Goal: Information Seeking & Learning: Check status

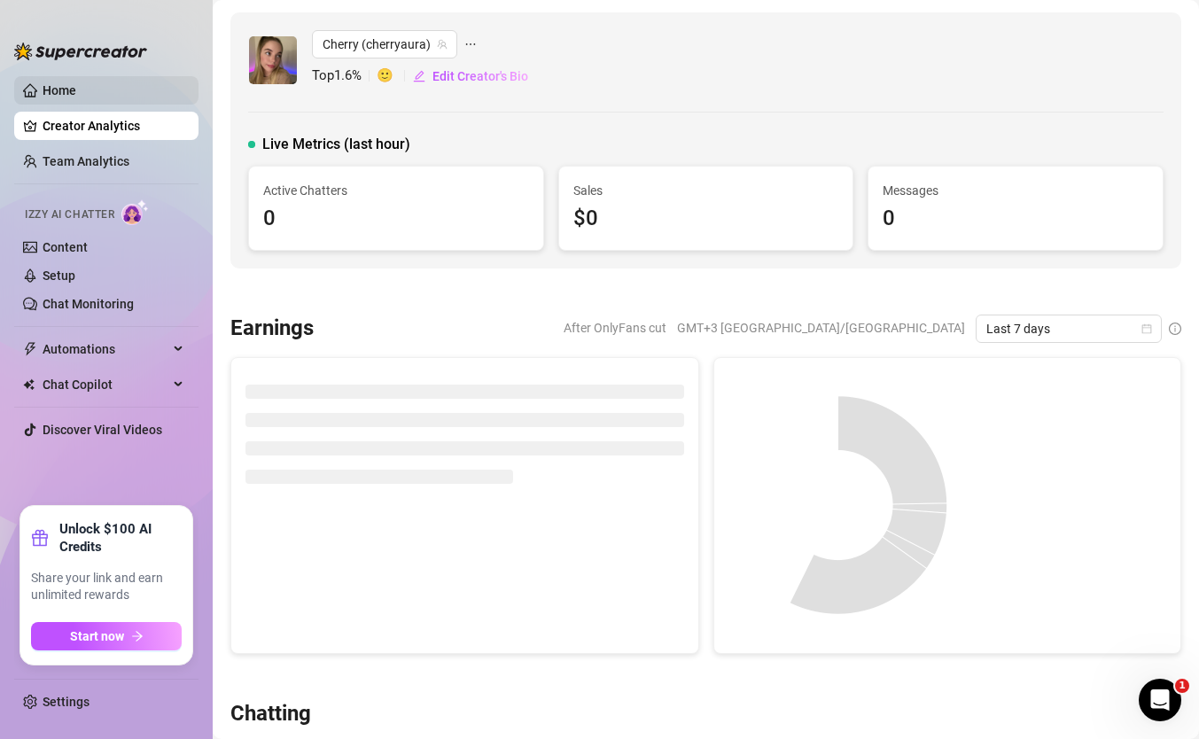
click at [43, 87] on link "Home" at bounding box center [60, 90] width 34 height 14
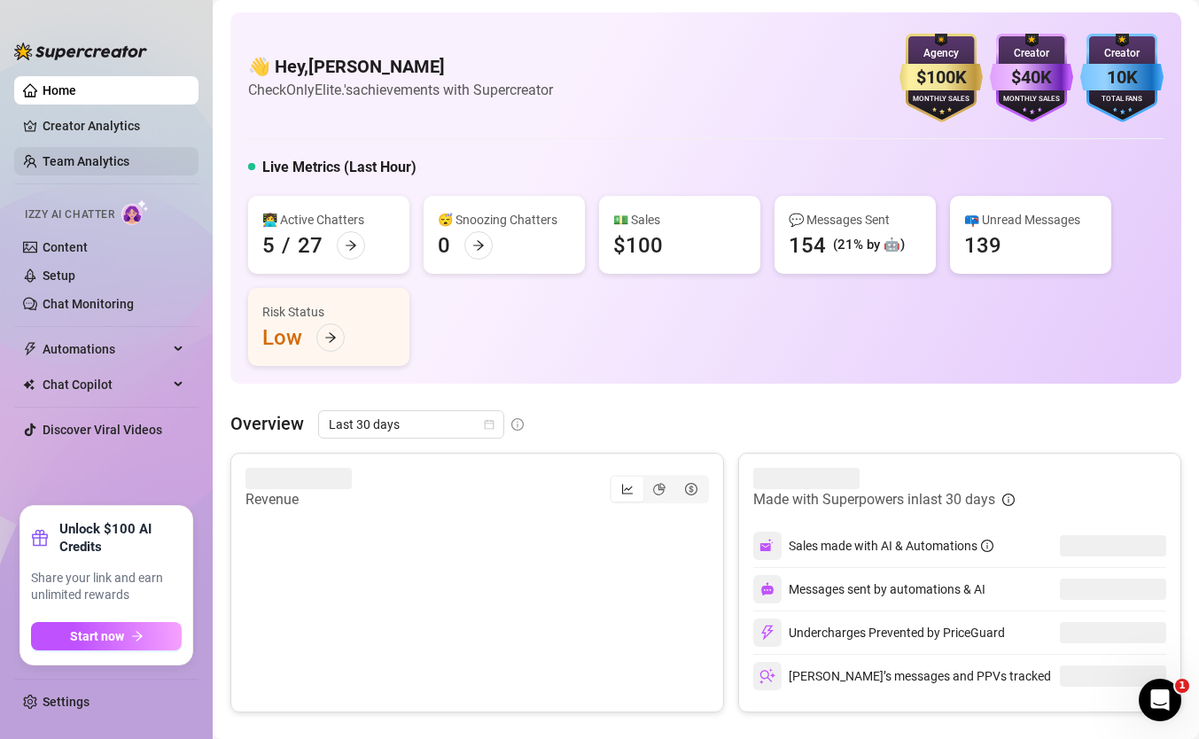
click at [129, 154] on link "Team Analytics" at bounding box center [86, 161] width 87 height 14
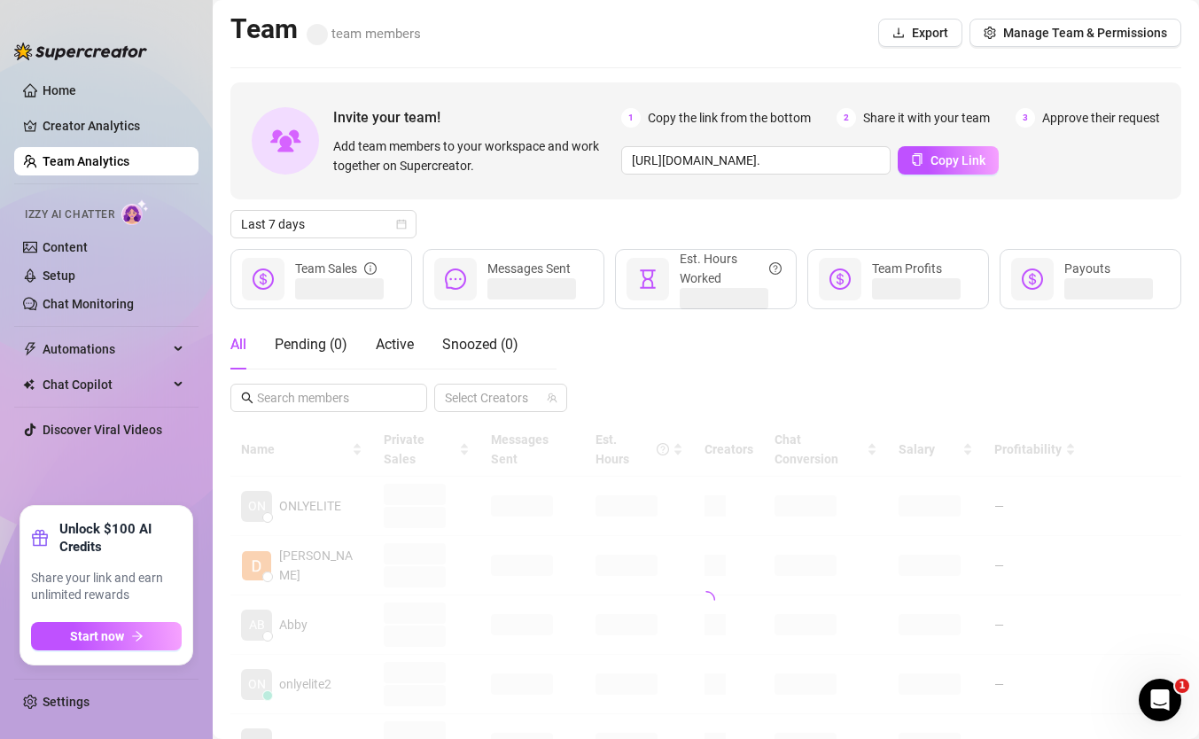
click at [129, 154] on link "Team Analytics" at bounding box center [86, 161] width 87 height 14
click at [956, 151] on button "Copy Link" at bounding box center [947, 160] width 101 height 28
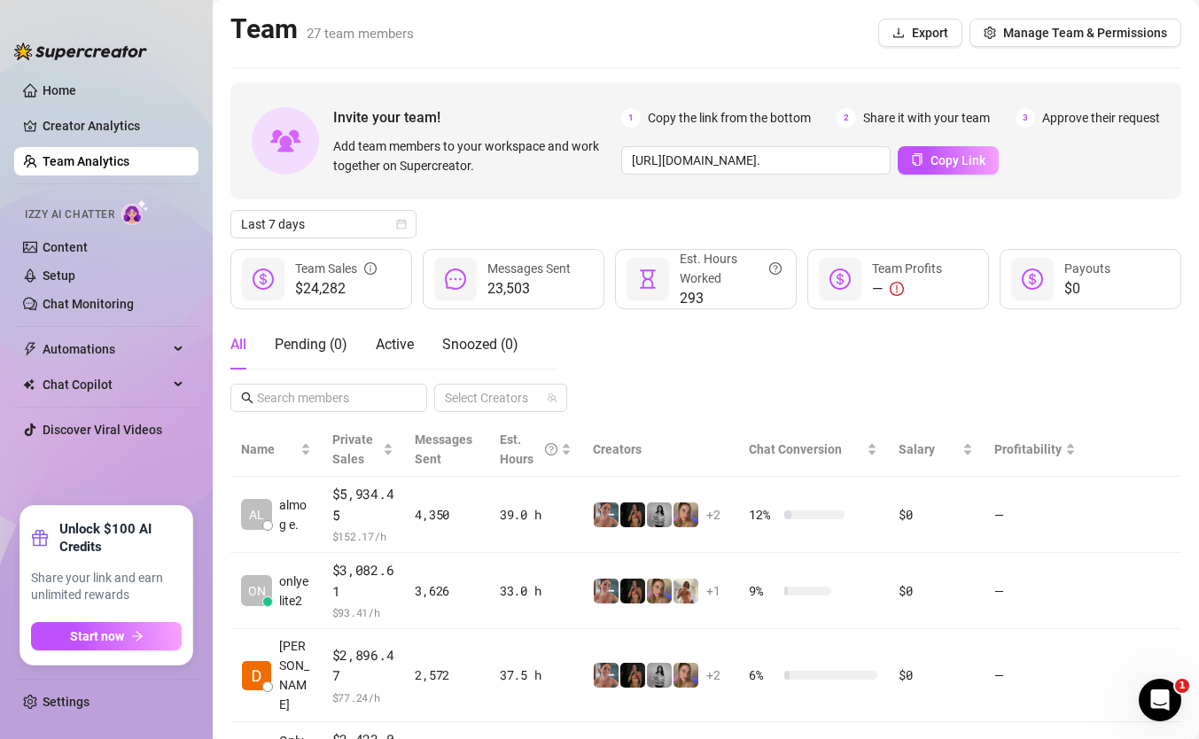
click at [312, 291] on span "$24,282" at bounding box center [336, 288] width 82 height 21
click at [449, 340] on span "Snoozed ( 0 )" at bounding box center [480, 344] width 76 height 17
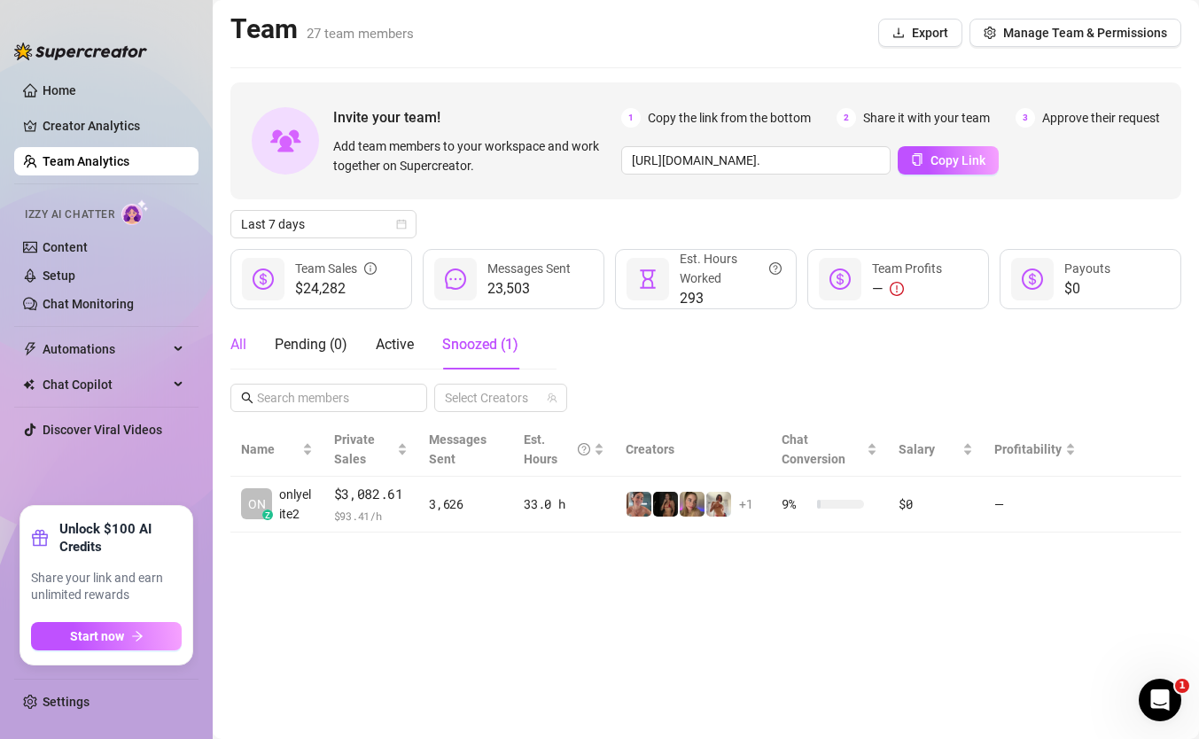
click at [237, 344] on div "All" at bounding box center [238, 344] width 16 height 21
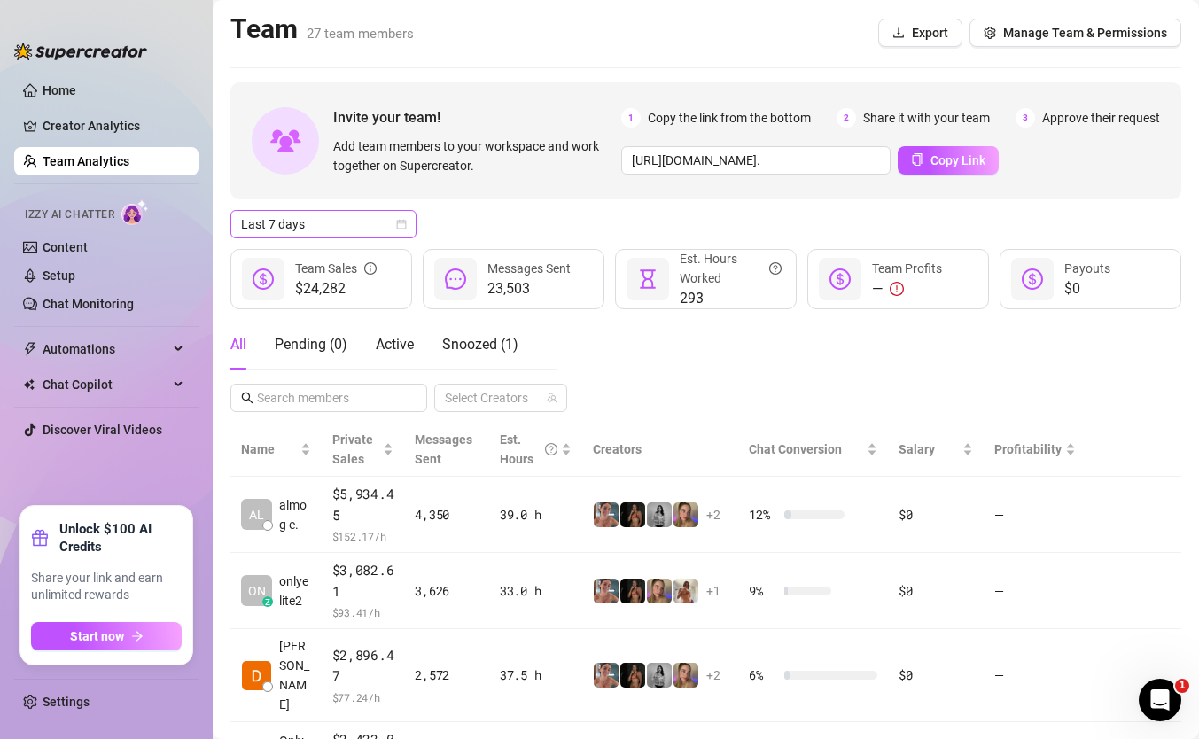
click at [368, 212] on span "Last 7 days" at bounding box center [323, 224] width 165 height 27
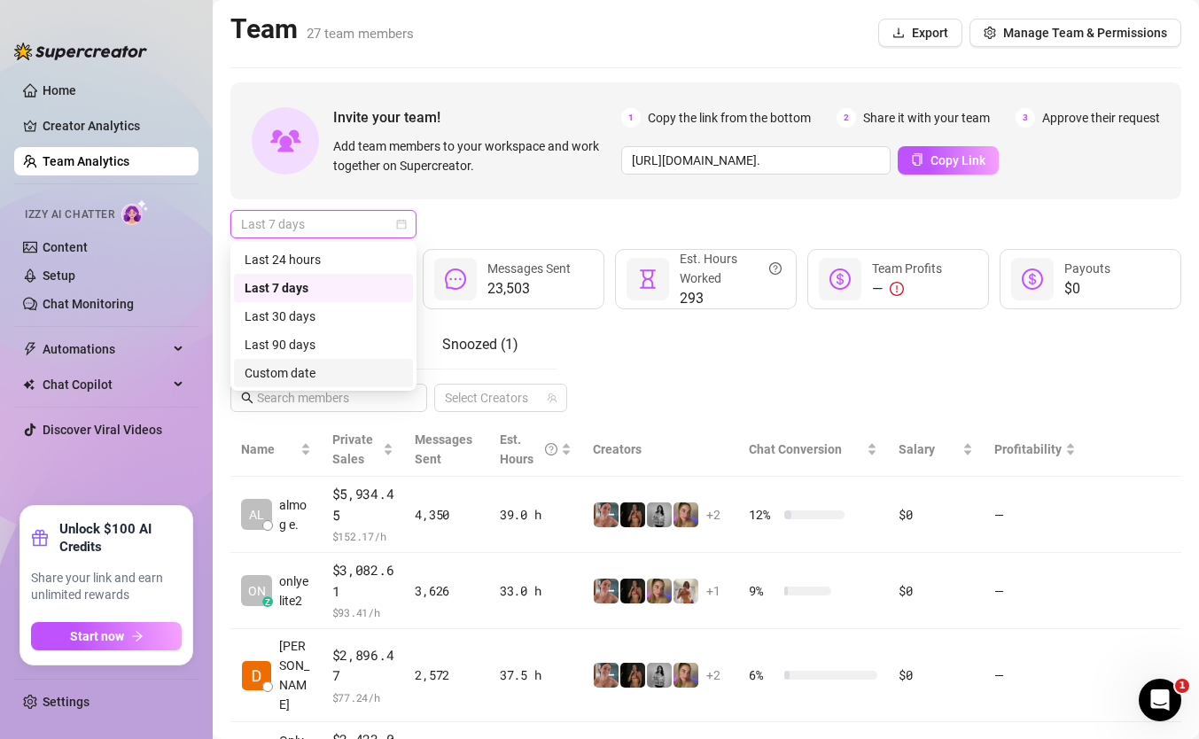
drag, startPoint x: 348, startPoint y: 353, endPoint x: 340, endPoint y: 371, distance: 20.2
click at [340, 371] on div "Last 24 hours Last 7 days Last 30 days Last 90 days Custom date" at bounding box center [323, 316] width 179 height 142
click at [340, 371] on div "Custom date" at bounding box center [324, 372] width 158 height 19
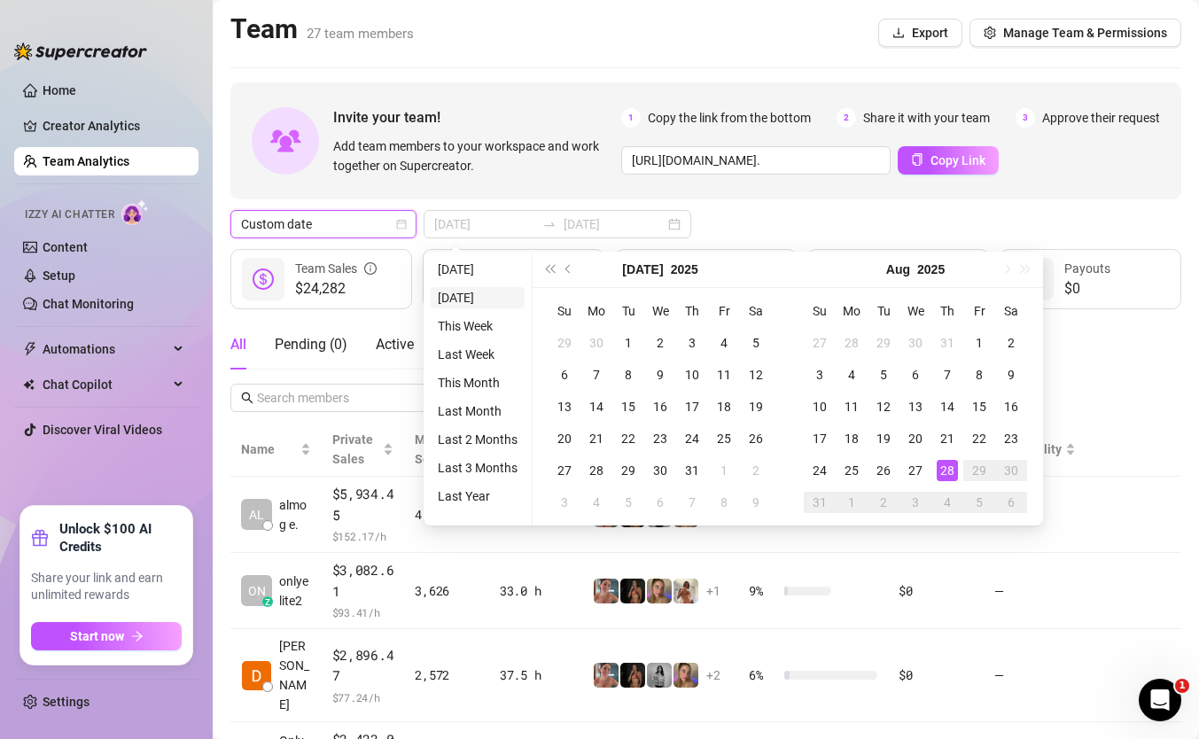
type input "[DATE]"
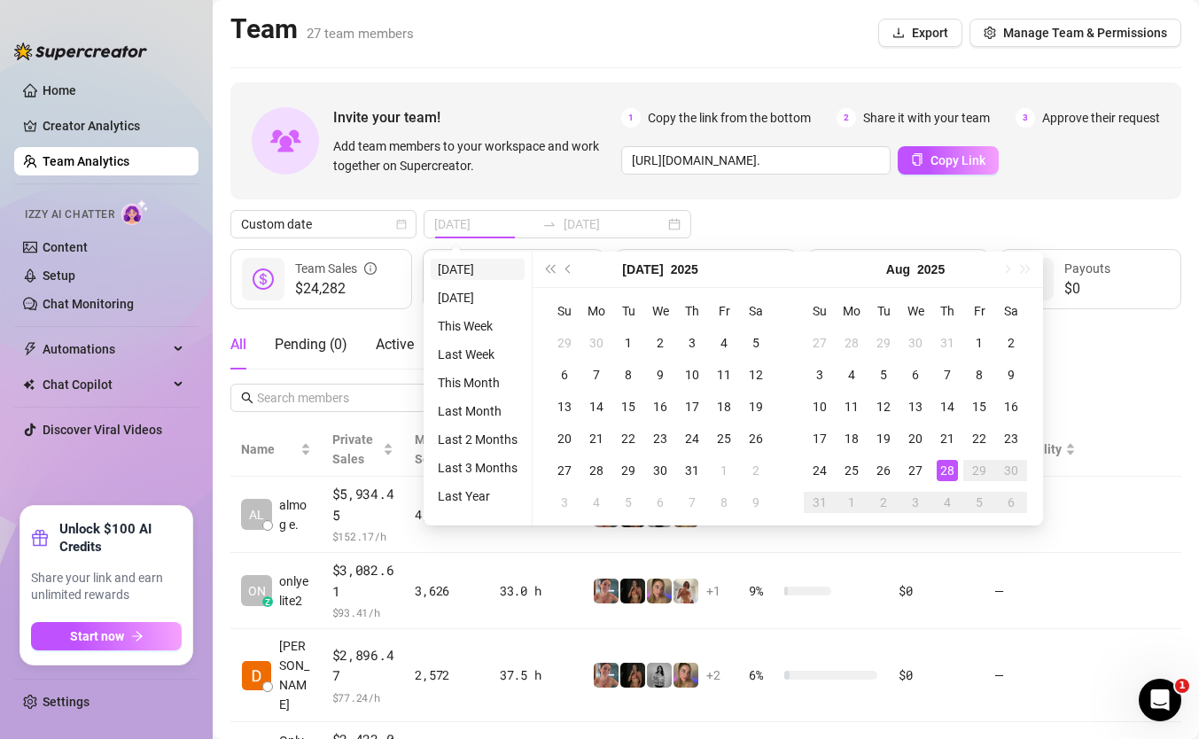
click at [467, 275] on li "[DATE]" at bounding box center [478, 269] width 94 height 21
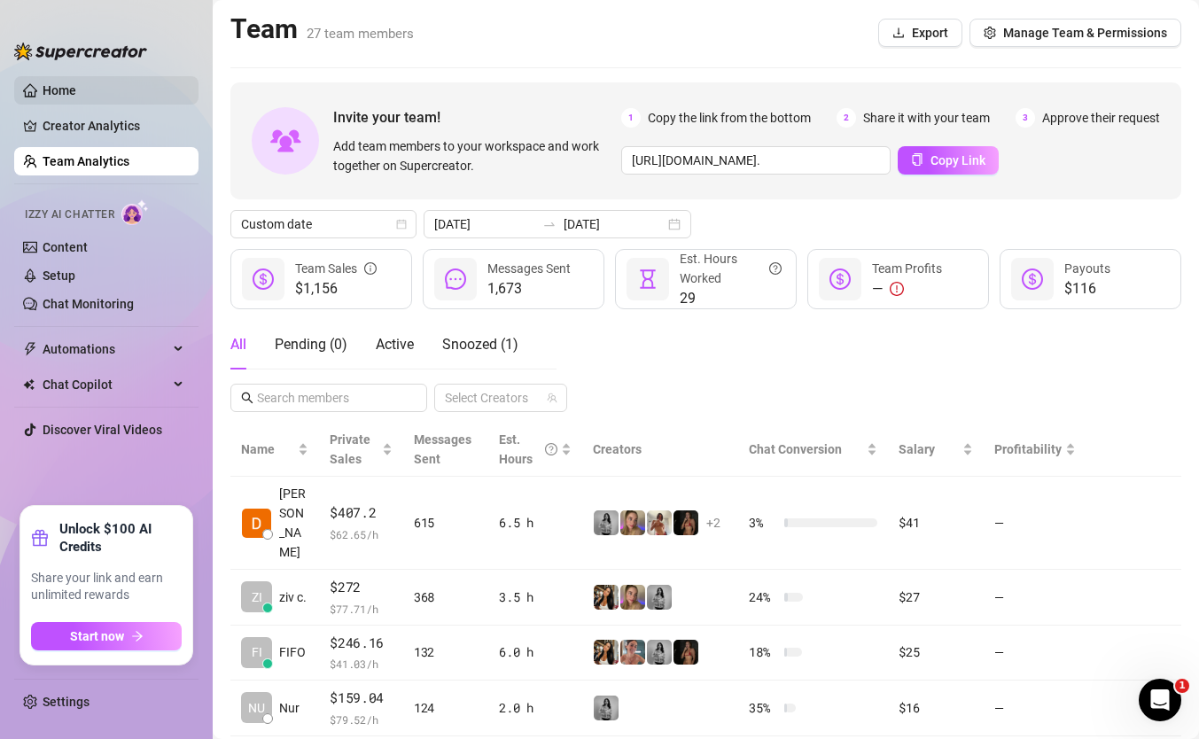
click at [75, 87] on link "Home" at bounding box center [60, 90] width 34 height 14
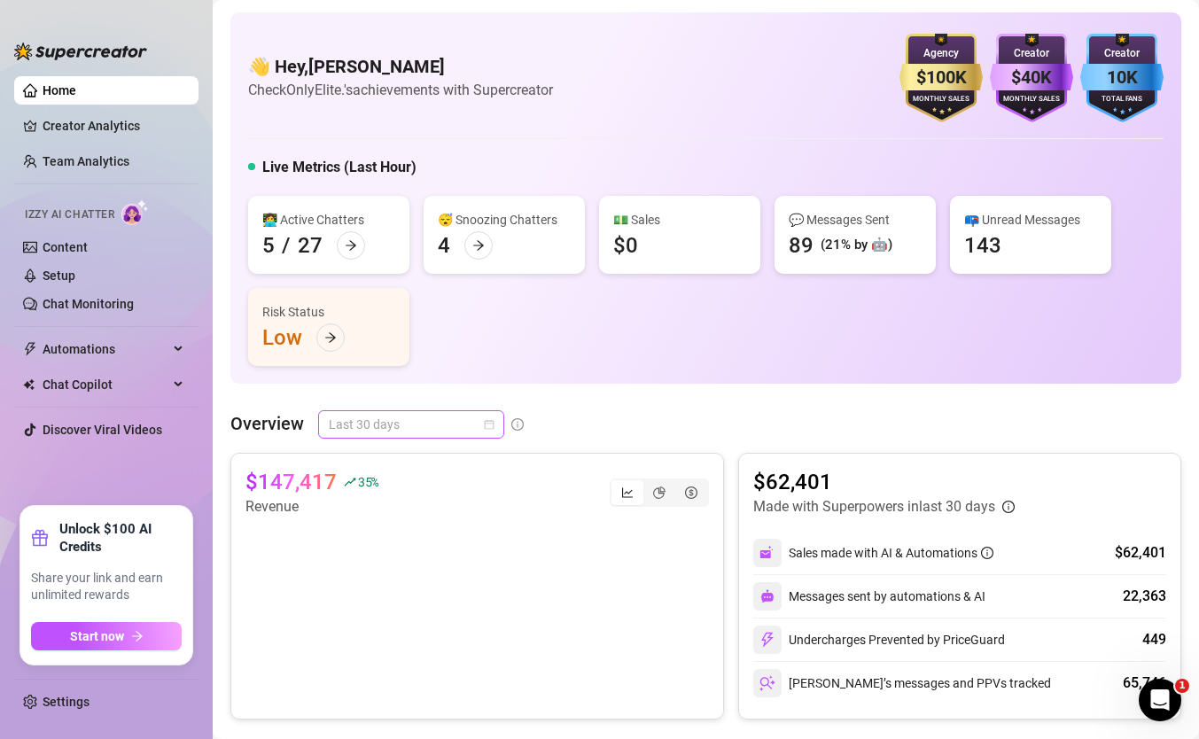
click at [417, 425] on span "Last 30 days" at bounding box center [411, 424] width 165 height 27
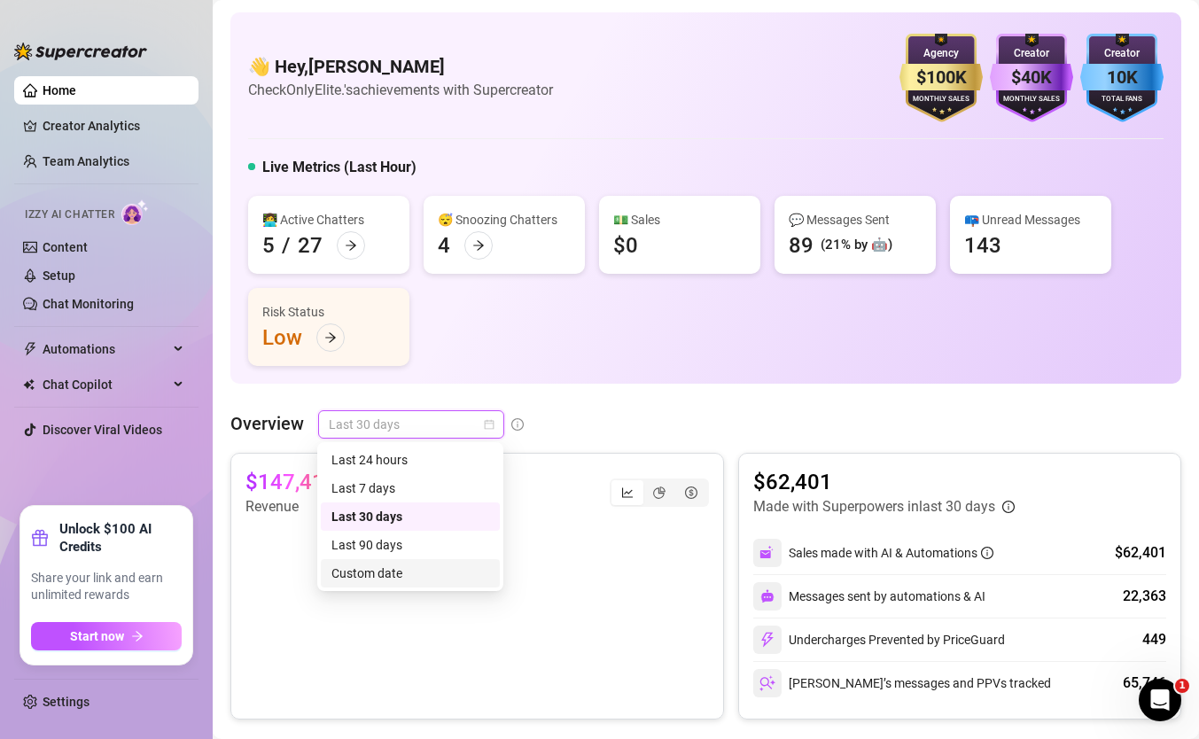
click at [388, 568] on div "Custom date" at bounding box center [410, 572] width 158 height 19
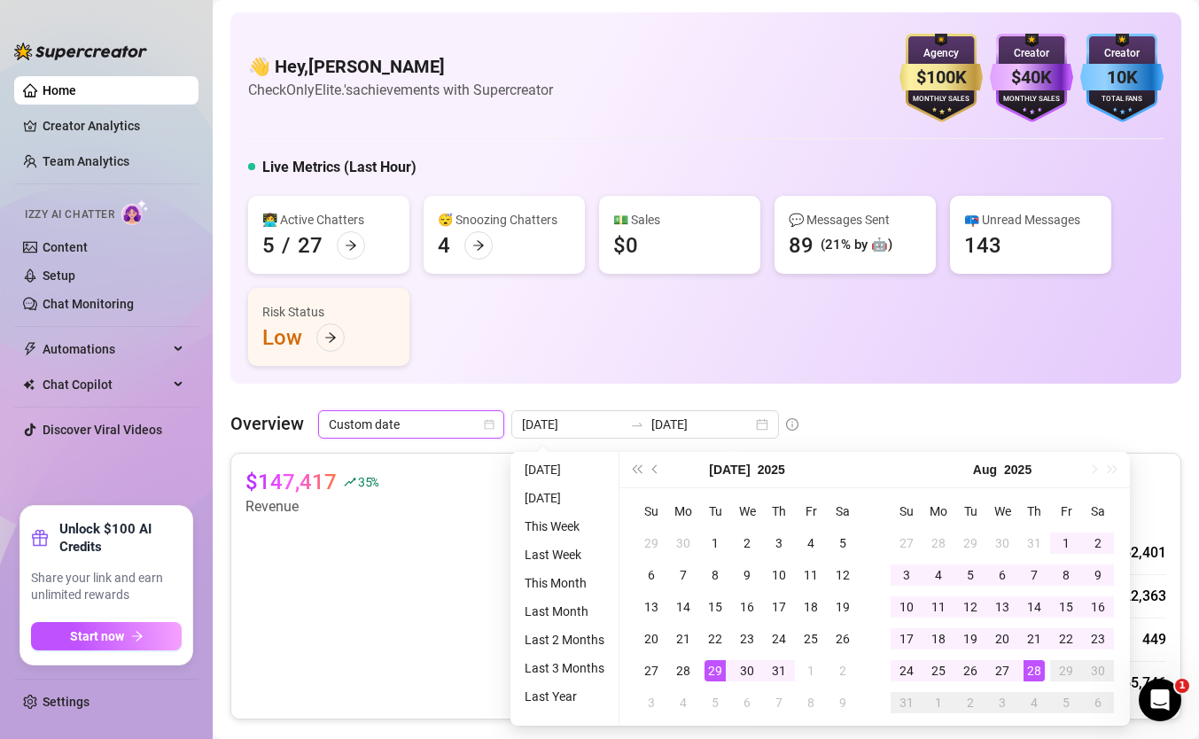
type input "[DATE]"
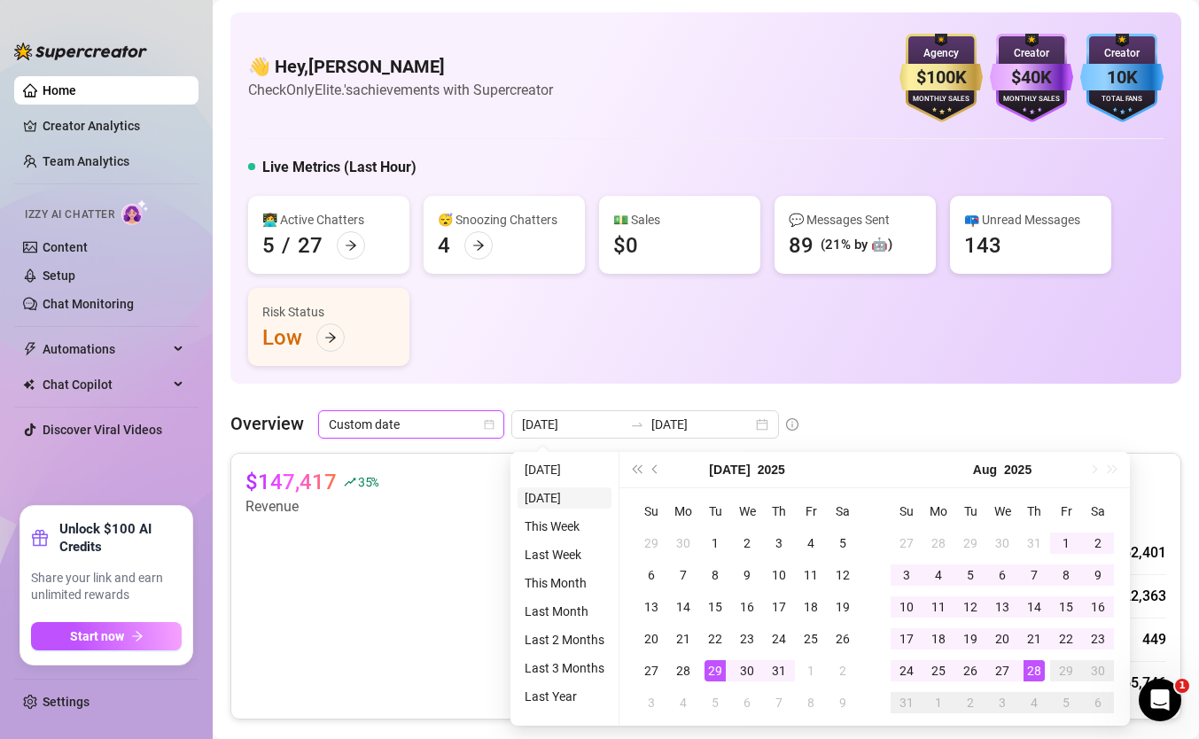
type input "[DATE]"
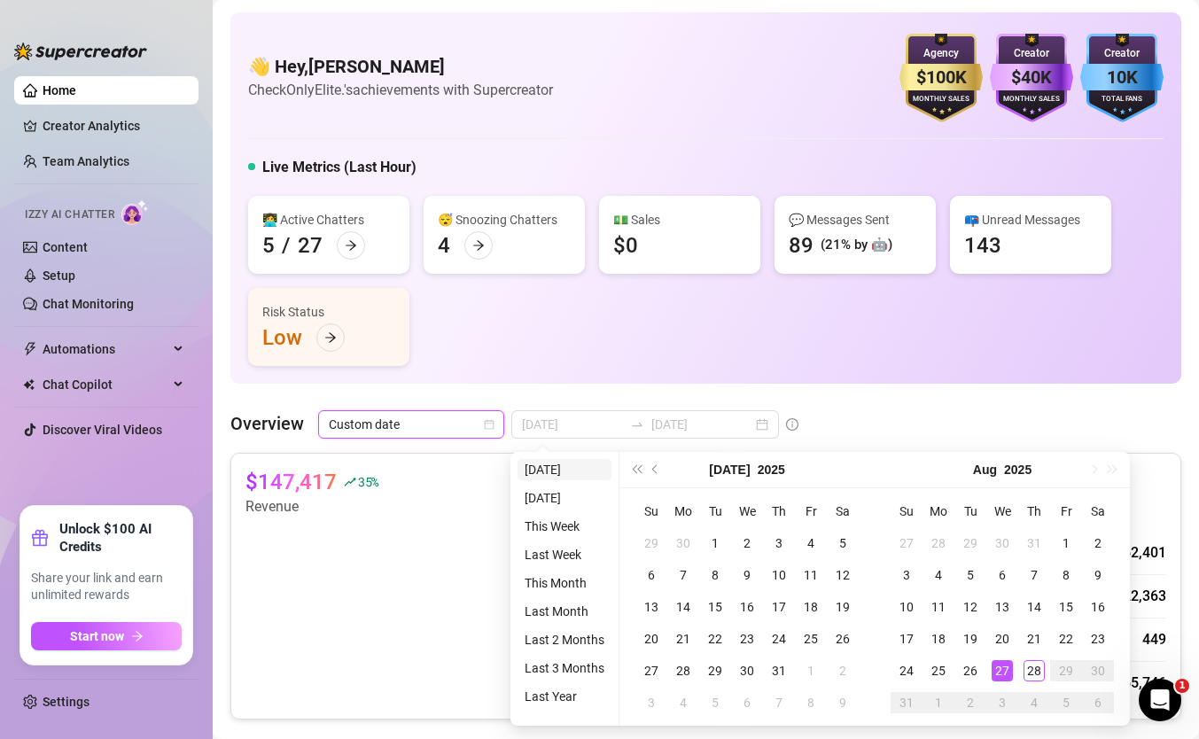
type input "[DATE]"
click at [569, 463] on li "[DATE]" at bounding box center [564, 469] width 94 height 21
